Goal: Task Accomplishment & Management: Manage account settings

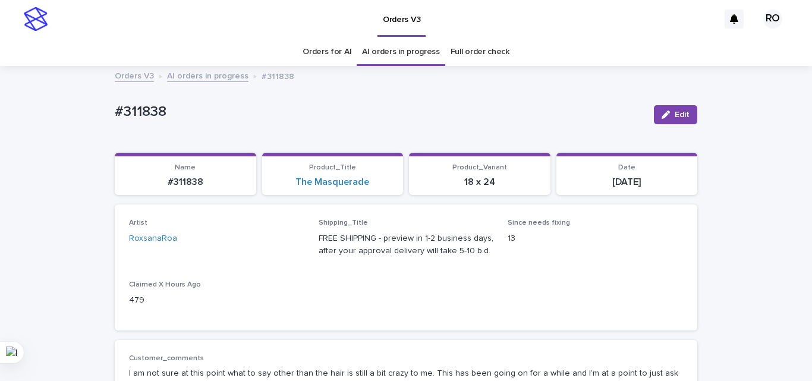
scroll to position [38, 0]
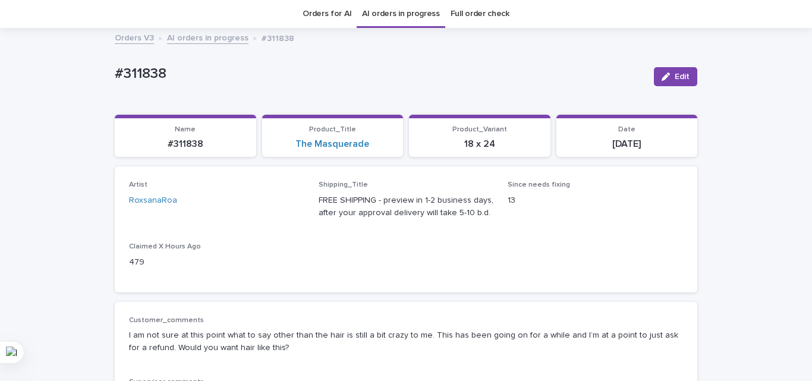
click at [310, 293] on div "Loading... Saving… Artist RoxsanaRoa Shipping_Title FREE SHIPPING - preview in …" at bounding box center [406, 233] width 582 height 135
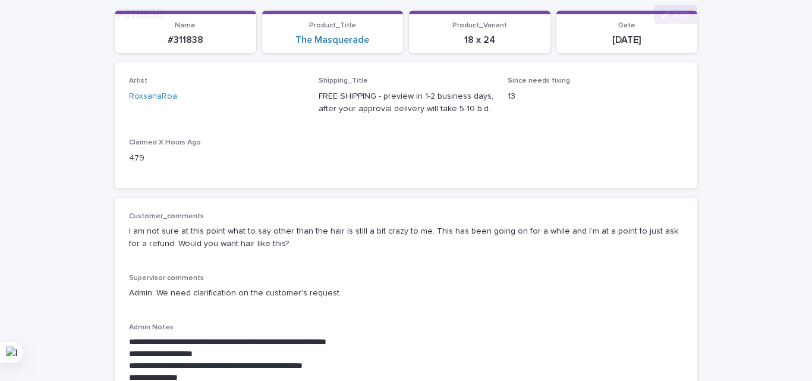
scroll to position [216, 0]
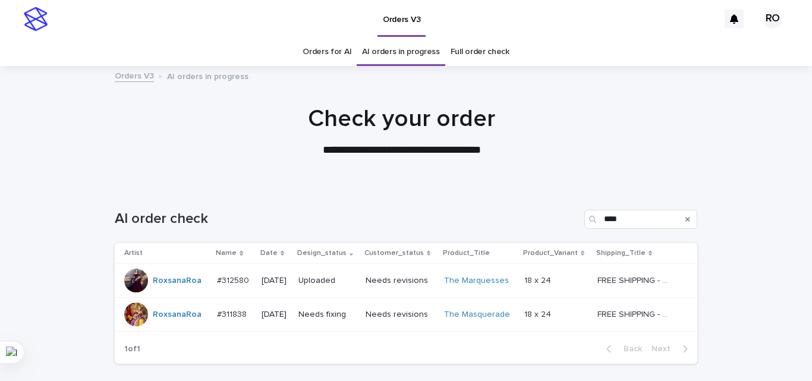
click at [212, 90] on div at bounding box center [401, 126] width 803 height 119
click at [267, 138] on div "**********" at bounding box center [402, 131] width 594 height 53
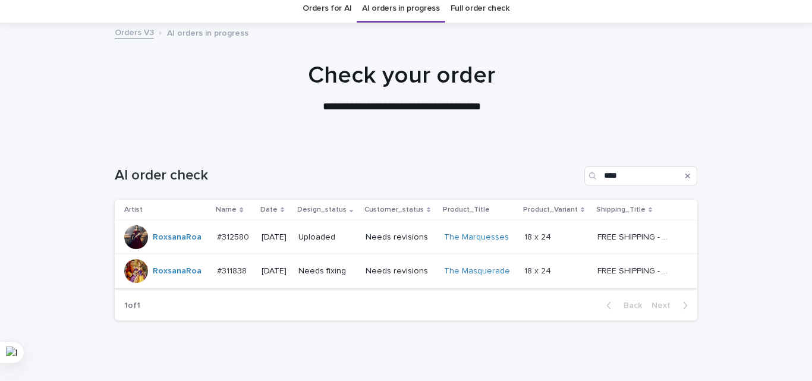
scroll to position [86, 0]
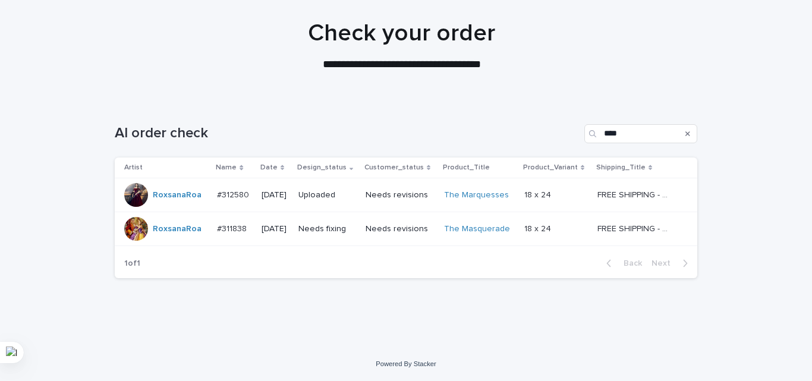
click at [331, 232] on p "Needs fixing" at bounding box center [327, 229] width 58 height 10
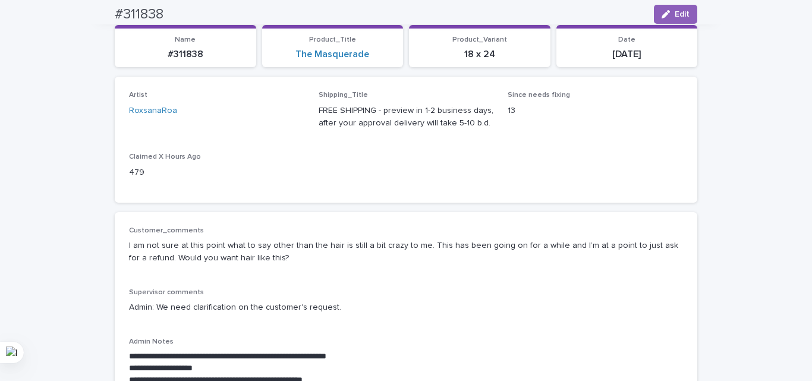
scroll to position [59, 0]
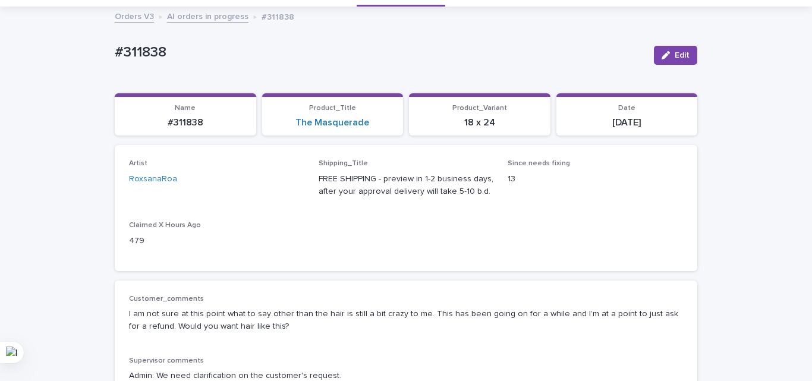
click at [150, 53] on p "#311838" at bounding box center [380, 52] width 530 height 17
copy p "311838"
click at [463, 274] on div "Loading... Saving… Artist RoxsanaRoa Shipping_Title FREE SHIPPING - preview in …" at bounding box center [406, 212] width 582 height 135
click at [351, 263] on div "Artist [PERSON_NAME] Shipping_Title FREE SHIPPING - preview in 1-2 business day…" at bounding box center [406, 207] width 582 height 125
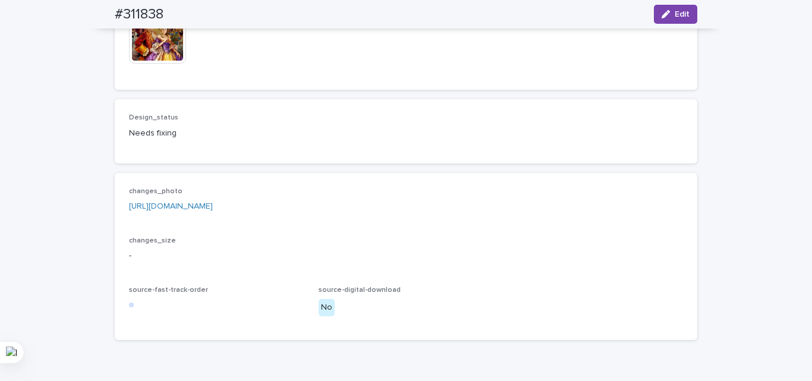
scroll to position [832, 0]
click at [675, 17] on span "Edit" at bounding box center [682, 14] width 15 height 8
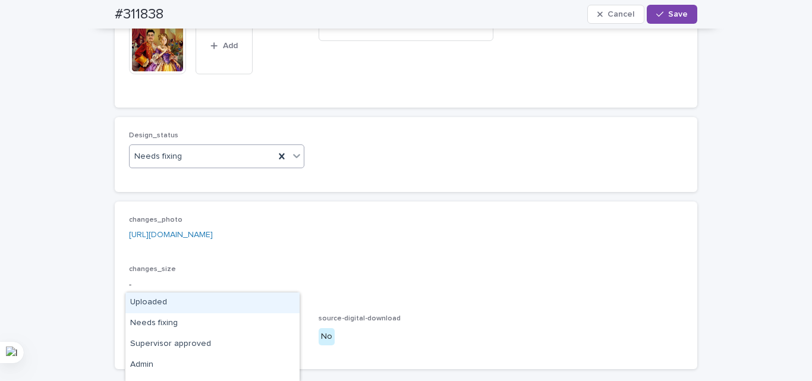
click at [192, 307] on div "Uploaded" at bounding box center [212, 302] width 174 height 21
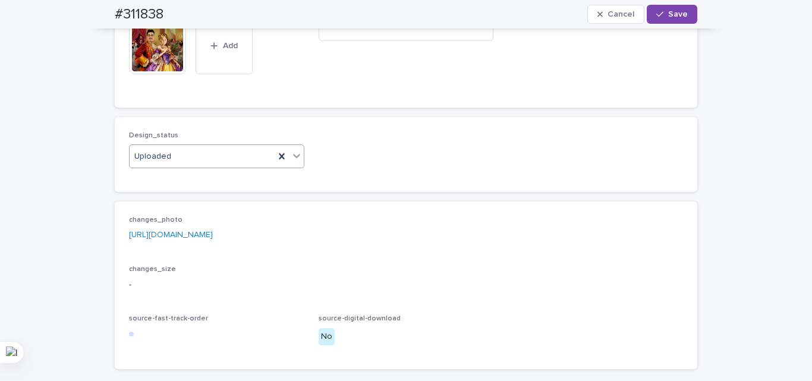
click at [228, 192] on div "Design_status option Uploaded, selected. 0 results available. Select is focused…" at bounding box center [406, 154] width 582 height 75
click at [183, 20] on icon at bounding box center [186, 17] width 6 height 6
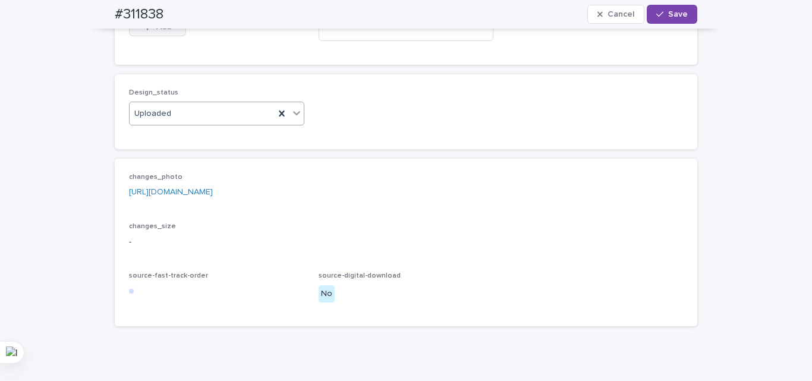
click at [160, 31] on span "Add" at bounding box center [163, 27] width 15 height 8
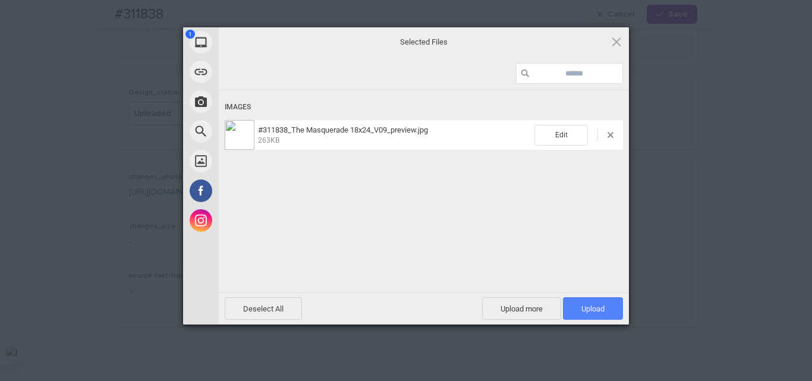
click at [597, 306] on span "Upload 1" at bounding box center [592, 308] width 23 height 9
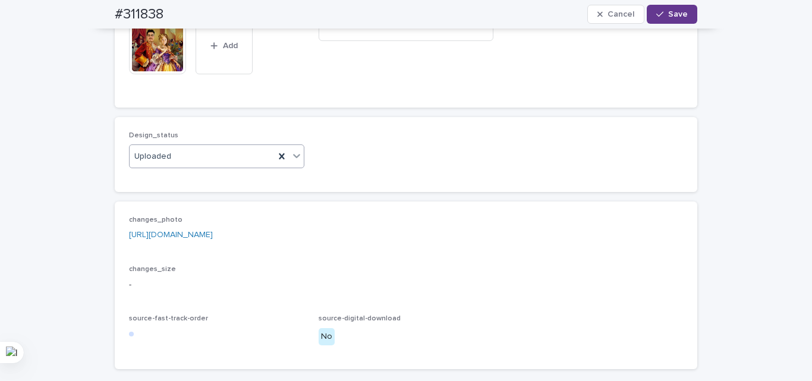
click at [678, 9] on button "Save" at bounding box center [672, 14] width 51 height 19
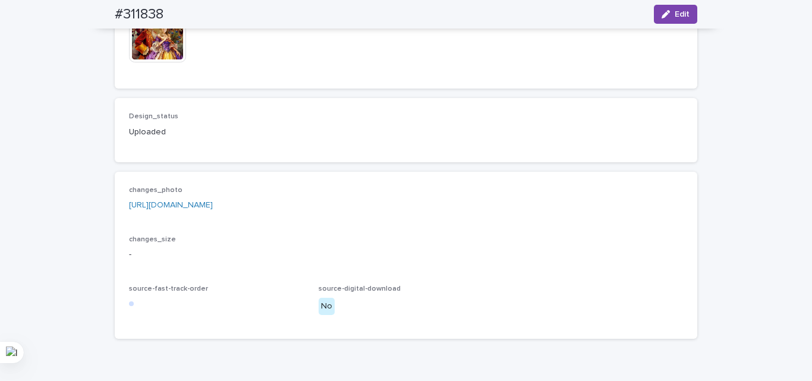
click at [152, 62] on img at bounding box center [157, 33] width 57 height 57
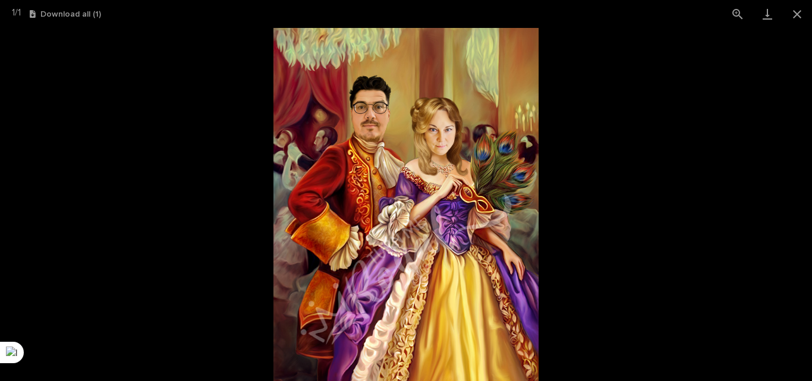
click at [64, 216] on picture at bounding box center [406, 204] width 812 height 353
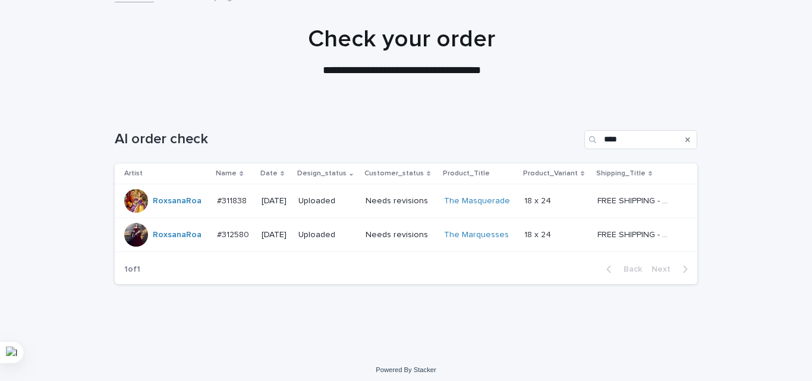
scroll to position [86, 0]
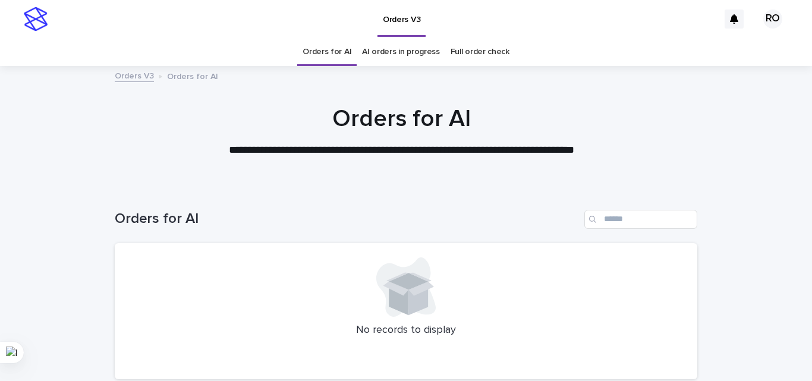
click at [380, 52] on link "AI orders in progress" at bounding box center [401, 52] width 78 height 28
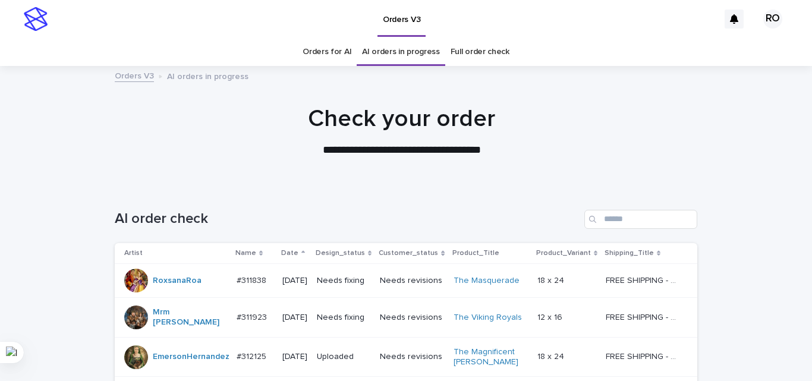
click at [281, 253] on p "Date" at bounding box center [289, 253] width 17 height 13
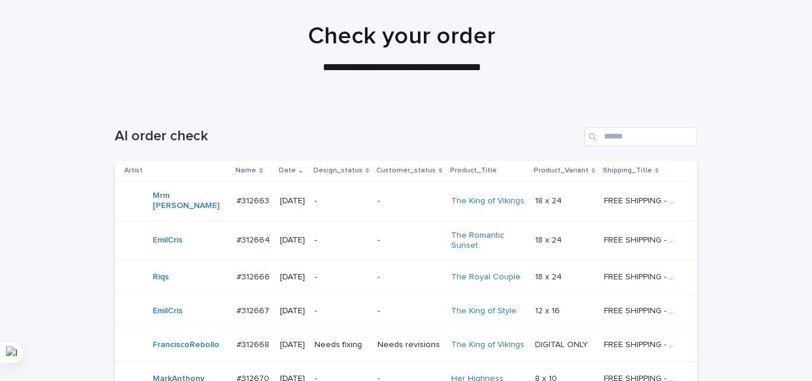
scroll to position [238, 0]
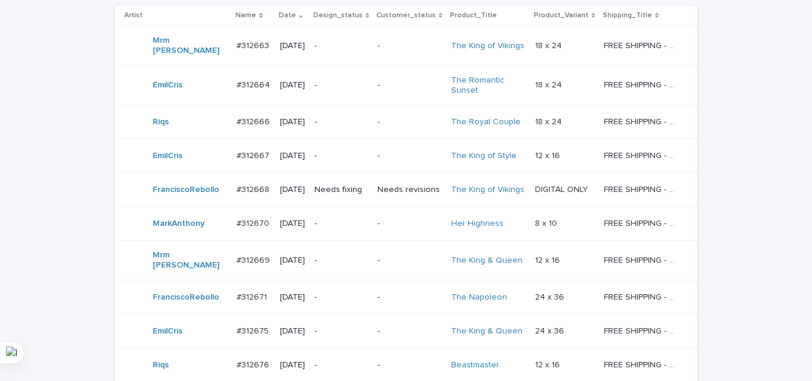
click at [330, 225] on td "-" at bounding box center [341, 224] width 63 height 34
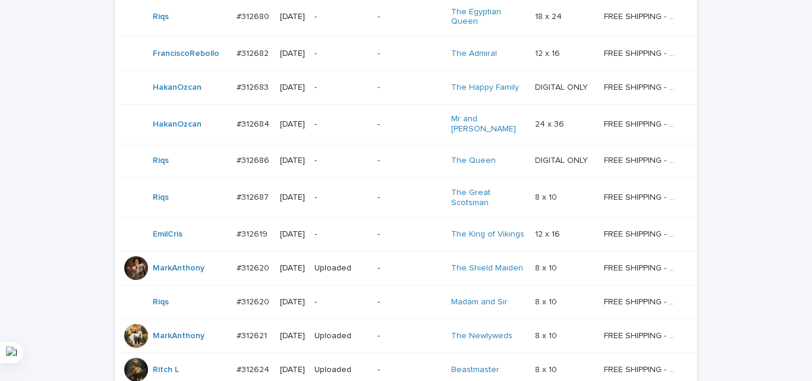
scroll to position [968, 0]
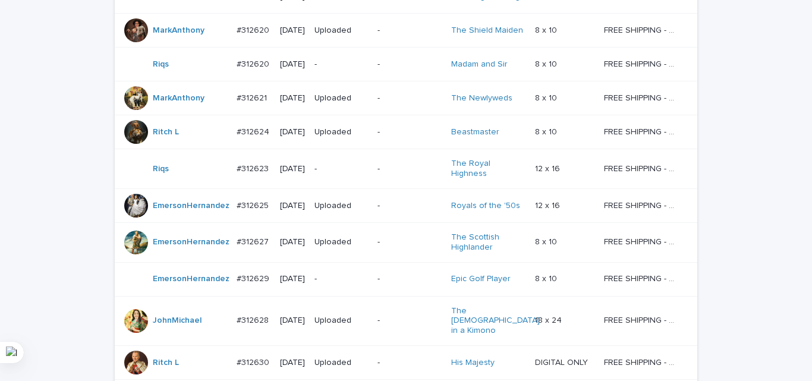
click at [410, 36] on p "-" at bounding box center [409, 31] width 64 height 10
